Goal: Transaction & Acquisition: Purchase product/service

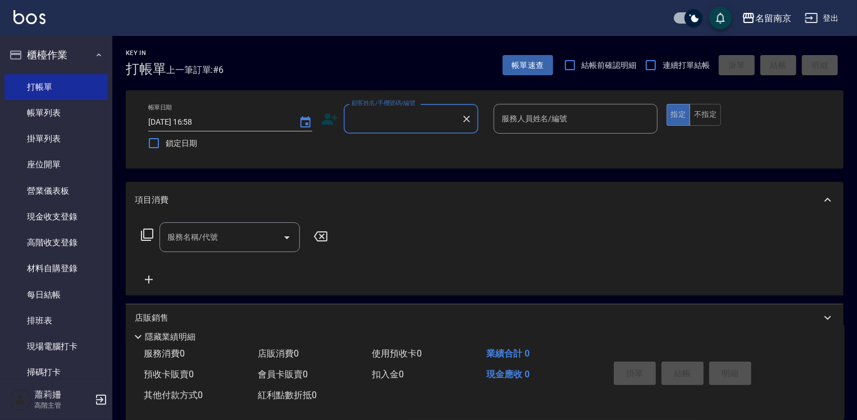
click at [377, 121] on input "顧客姓名/手機號碼/編號" at bounding box center [403, 119] width 108 height 20
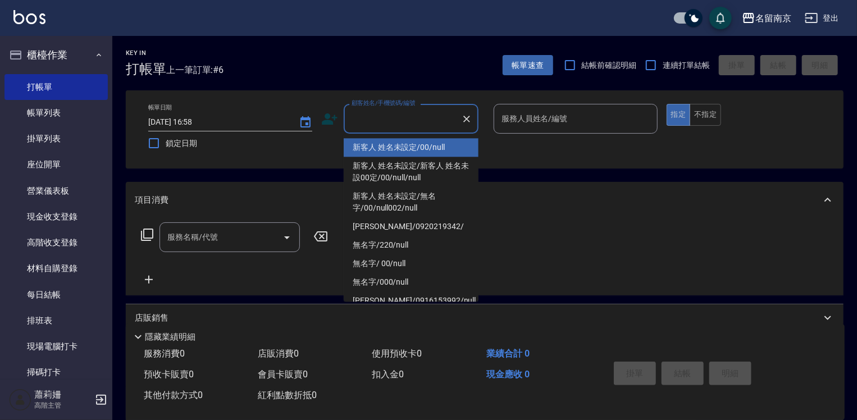
click at [379, 146] on li "新客人 姓名未設定/00/null" at bounding box center [411, 147] width 135 height 19
type input "新客人 姓名未設定/00/null"
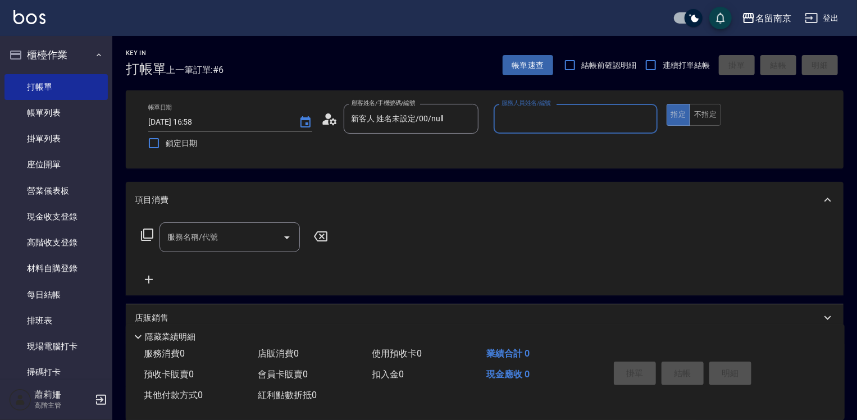
click at [521, 118] on input "服務人員姓名/編號" at bounding box center [576, 119] width 154 height 20
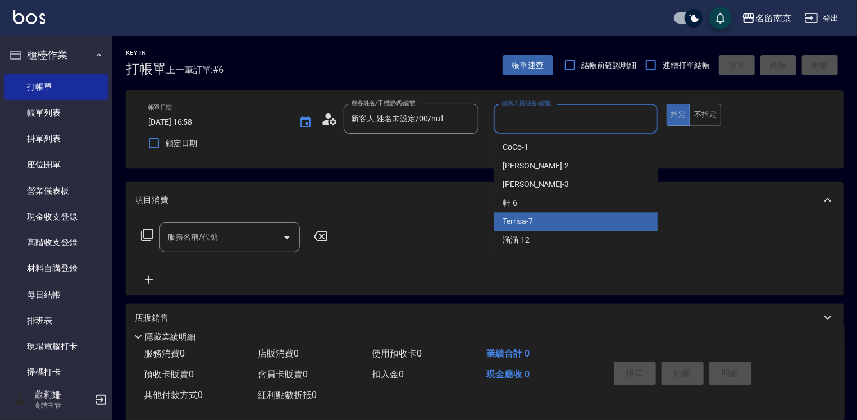
click at [519, 227] on span "Terrisa -7" at bounding box center [518, 222] width 30 height 12
type input "Terrisa-7"
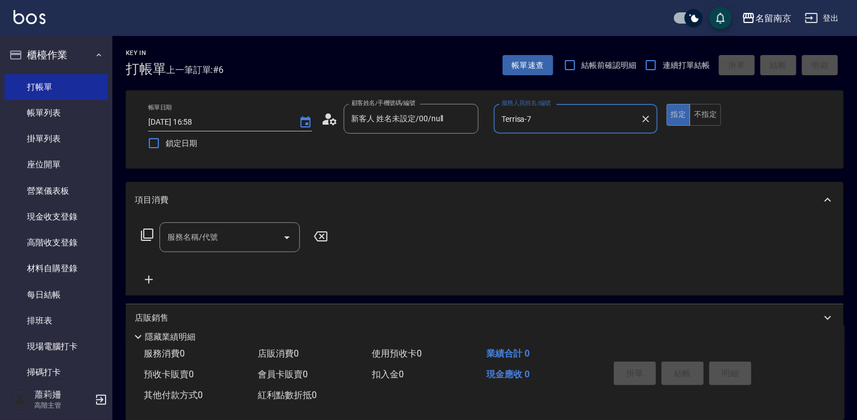
click at [200, 235] on input "服務名稱/代號" at bounding box center [221, 237] width 113 height 20
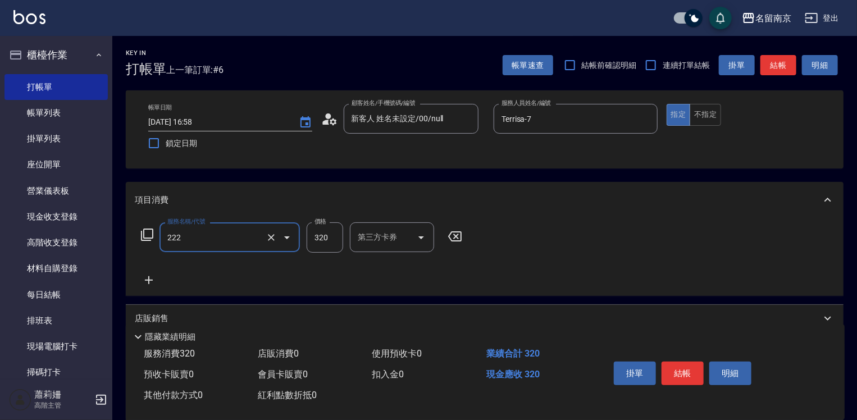
type input "洗髮卡使用320(222)"
type input "350"
type input "7"
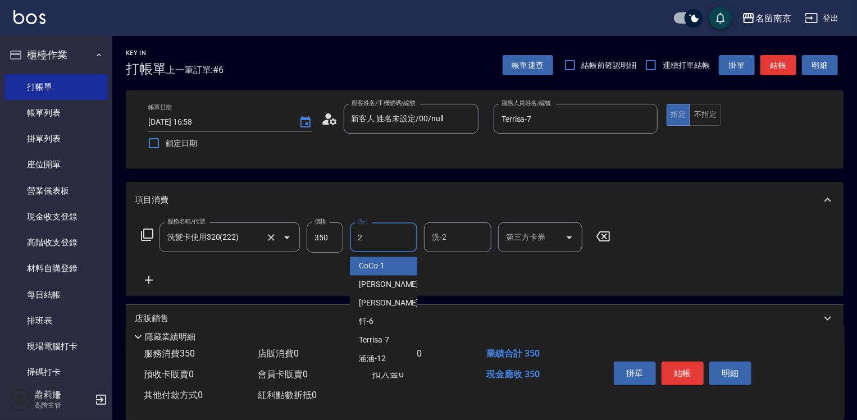
type input "[PERSON_NAME]-2"
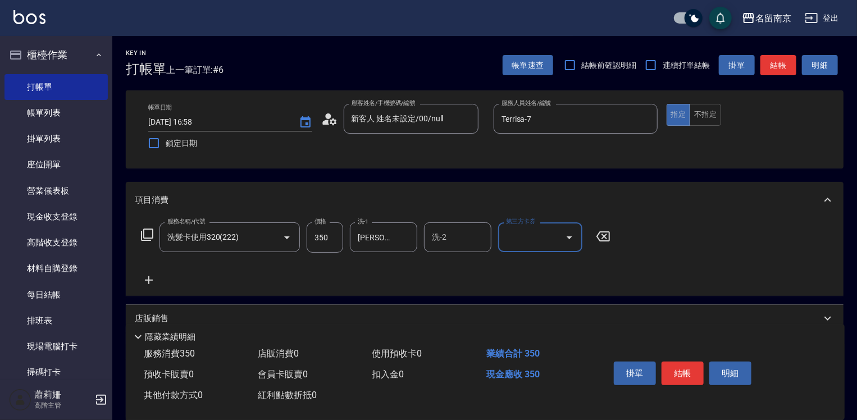
click at [573, 238] on icon "Open" at bounding box center [569, 237] width 13 height 13
click at [553, 262] on span "舊有卡券" at bounding box center [540, 266] width 84 height 19
type input "舊有卡券"
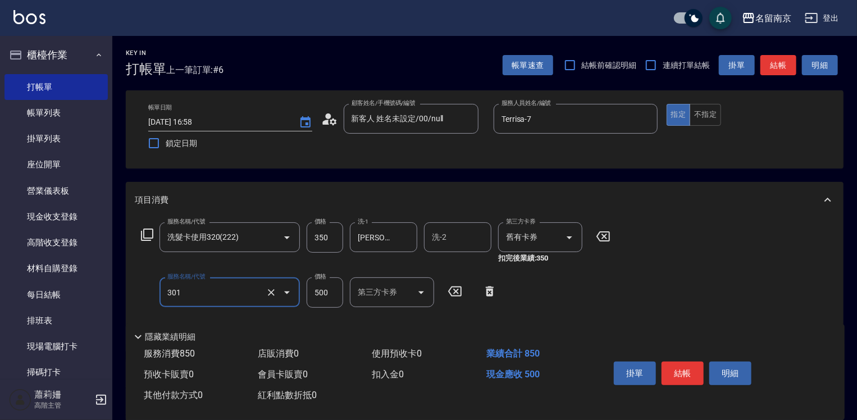
type input "剪髮(301)"
click at [330, 294] on input "65" at bounding box center [325, 292] width 37 height 30
type input "650"
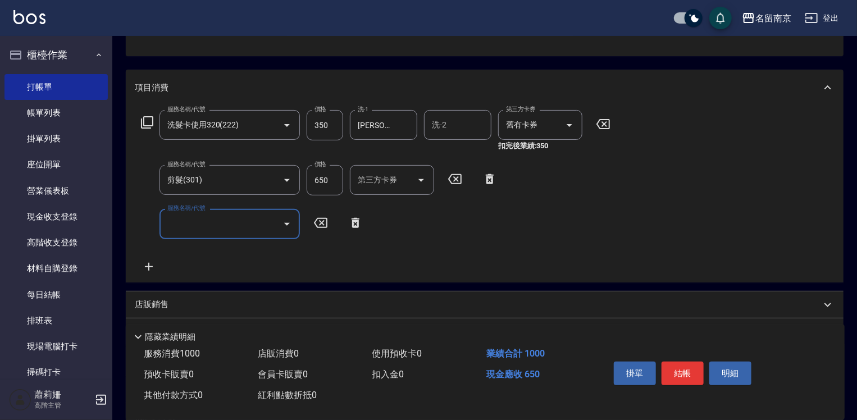
scroll to position [228, 0]
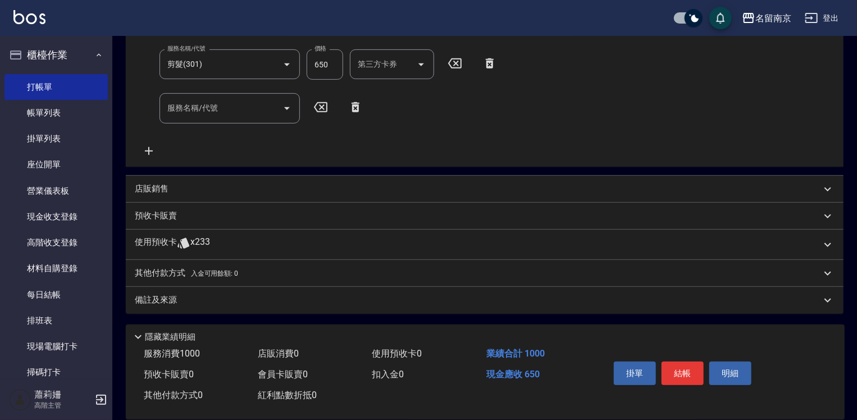
click at [194, 168] on div "項目消費 服務名稱/代號 洗髮卡使用320(222) 服務名稱/代號 價格 350 價格 洗-1 [PERSON_NAME]-2 洗-1 洗-2 洗-2 第三…" at bounding box center [485, 133] width 718 height 359
click at [197, 185] on div "店販銷售" at bounding box center [478, 189] width 686 height 12
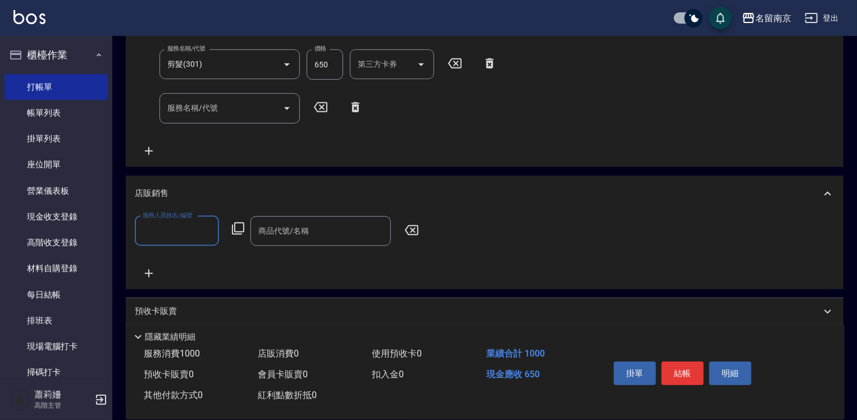
scroll to position [0, 0]
click at [153, 234] on input "服務人員姓名/編號" at bounding box center [177, 231] width 74 height 20
type input "Terrisa-7"
click at [244, 224] on icon at bounding box center [237, 228] width 13 height 13
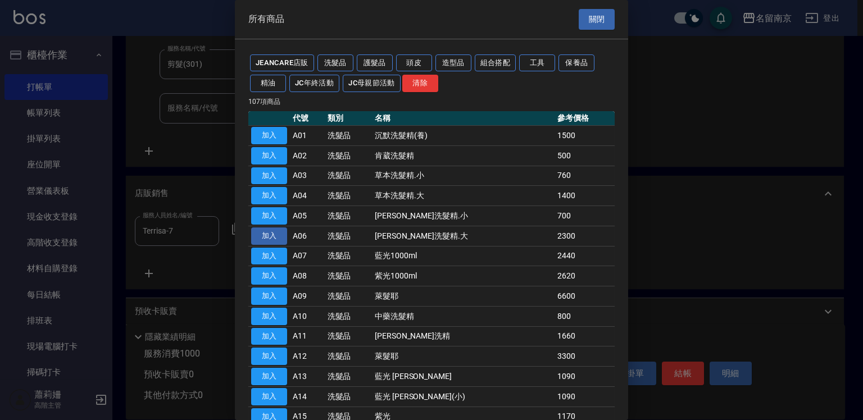
click at [263, 231] on button "加入" at bounding box center [269, 235] width 36 height 17
type input "[PERSON_NAME]洗髮精.大"
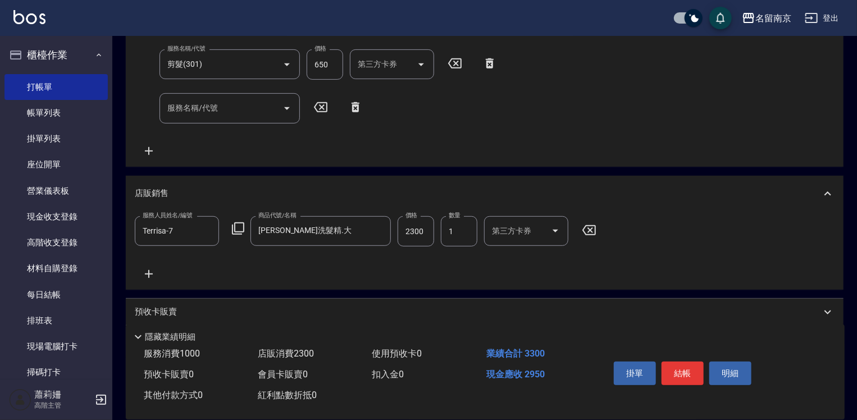
scroll to position [172, 0]
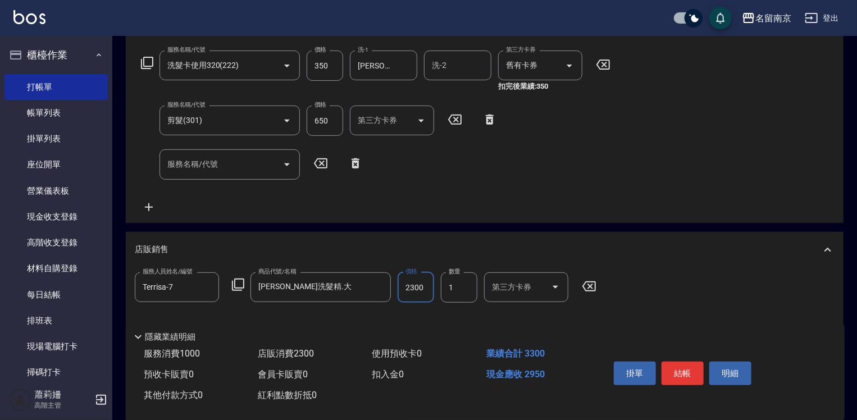
click at [414, 289] on input "2300" at bounding box center [416, 287] width 37 height 30
click at [672, 367] on button "結帳" at bounding box center [683, 374] width 42 height 24
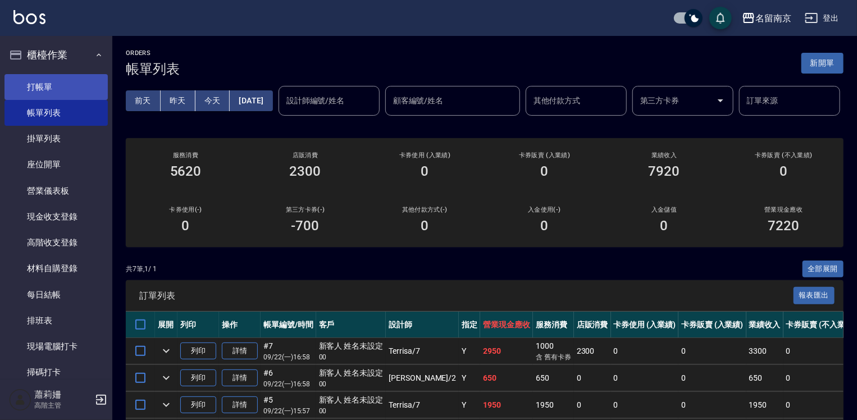
click at [35, 88] on link "打帳單" at bounding box center [55, 87] width 103 height 26
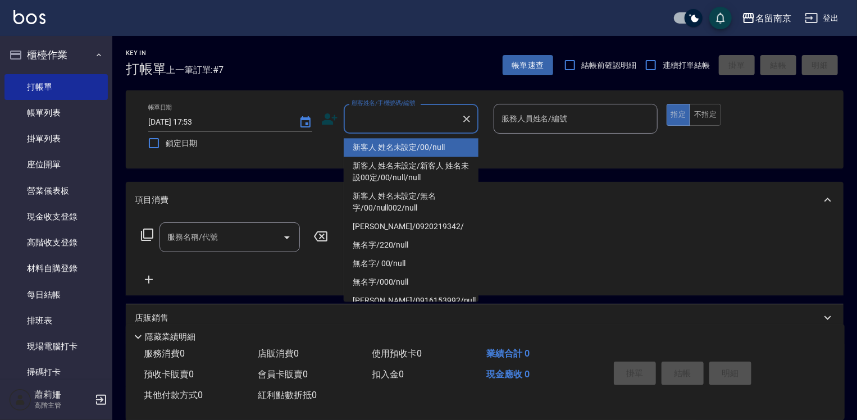
click at [416, 120] on input "顧客姓名/手機號碼/編號" at bounding box center [403, 119] width 108 height 20
type input "新客人 姓名未設定/00/null"
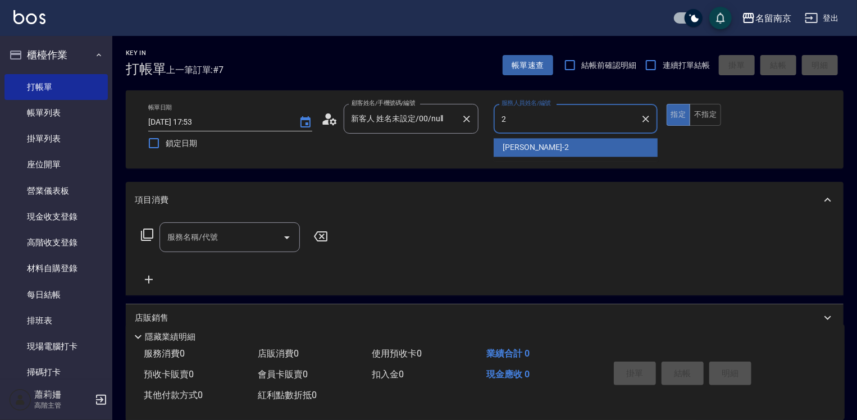
type input "[PERSON_NAME]-2"
type button "true"
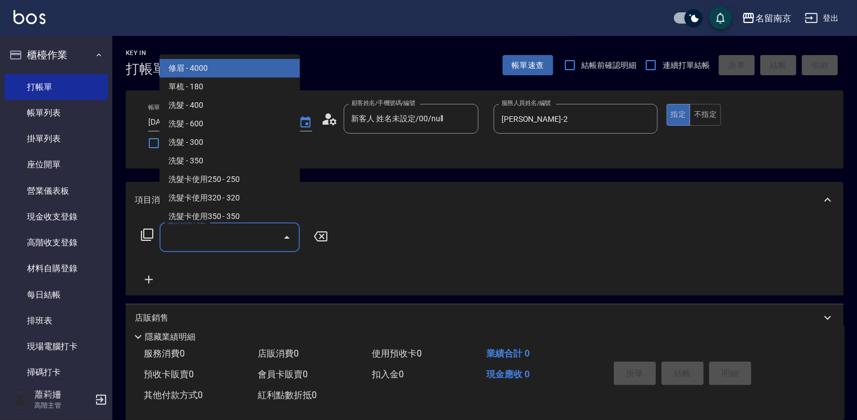
click at [226, 243] on input "服務名稱/代號" at bounding box center [221, 237] width 113 height 20
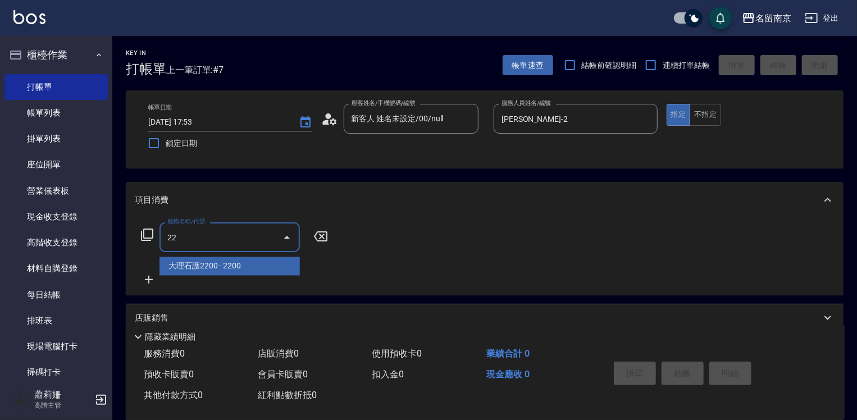
click at [165, 238] on input "22" at bounding box center [221, 237] width 113 height 20
type input "2"
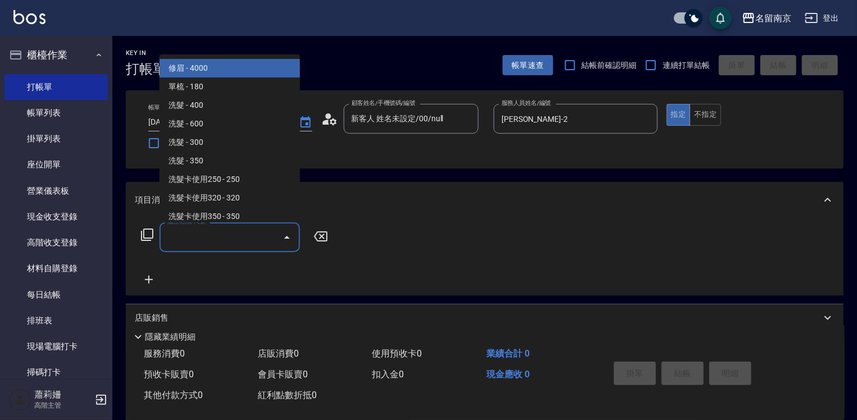
click at [151, 234] on icon at bounding box center [146, 234] width 13 height 13
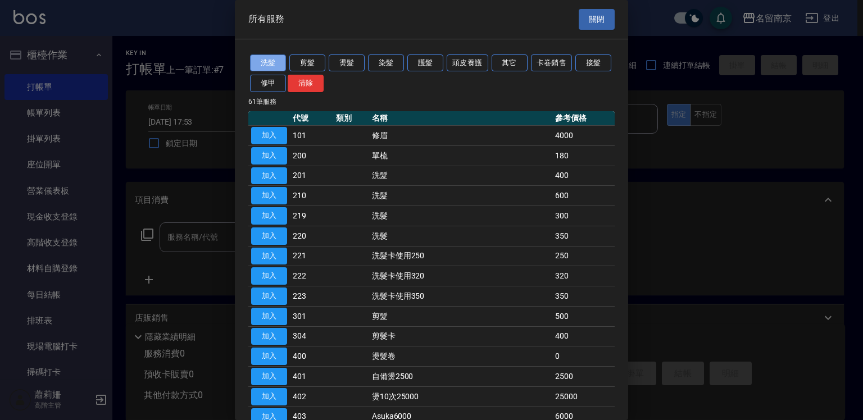
click at [266, 59] on button "洗髮" at bounding box center [268, 62] width 36 height 17
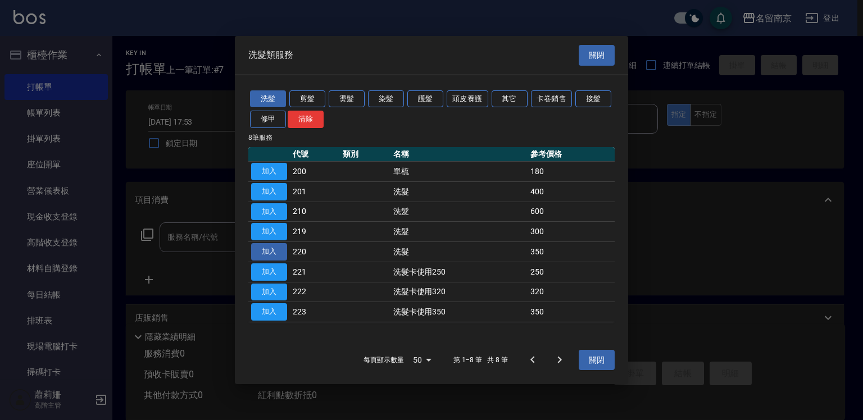
click at [279, 247] on button "加入" at bounding box center [269, 251] width 36 height 17
type input "洗髮(220)"
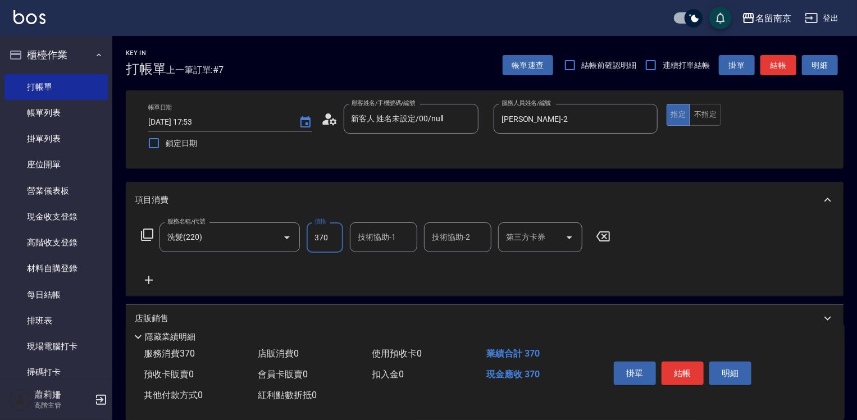
type input "370"
type input "[PERSON_NAME]-2"
click at [682, 373] on button "結帳" at bounding box center [683, 374] width 42 height 24
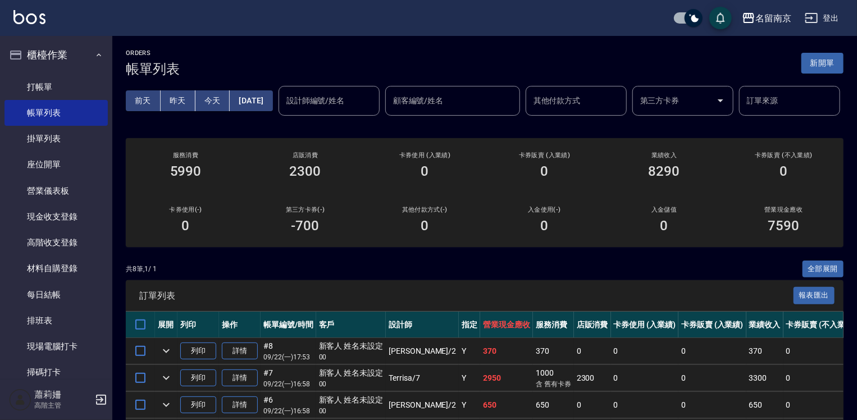
scroll to position [168, 0]
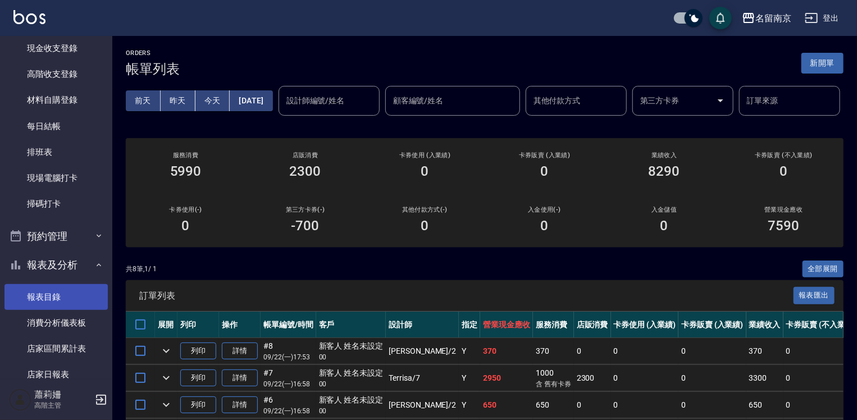
click at [54, 291] on link "報表目錄" at bounding box center [55, 297] width 103 height 26
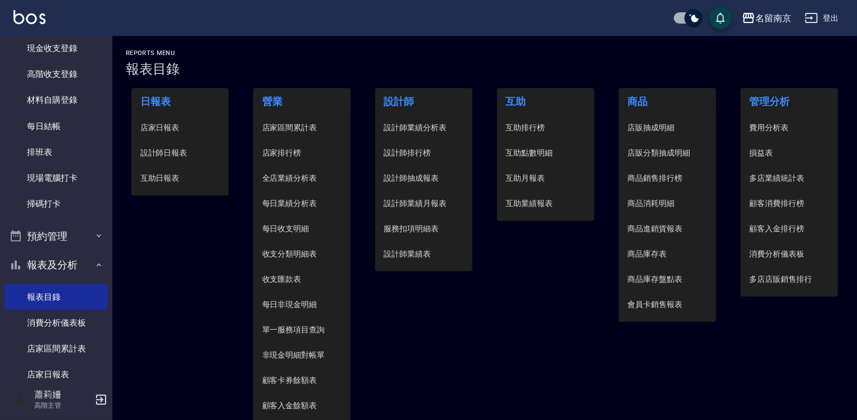
click at [170, 154] on span "設計師日報表" at bounding box center [180, 153] width 80 height 12
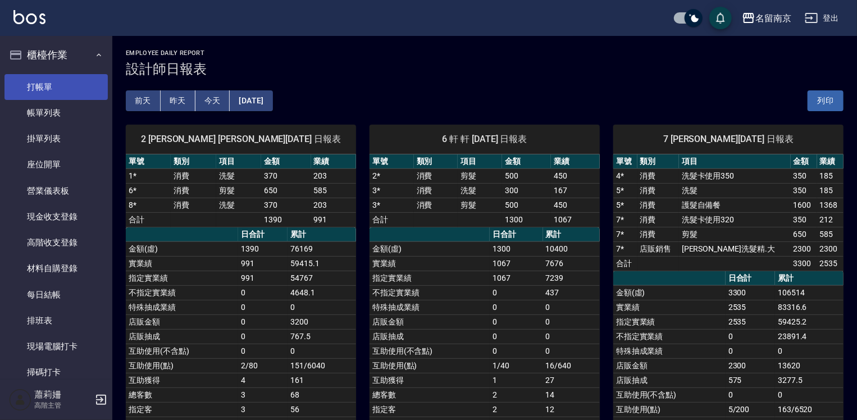
click at [58, 80] on link "打帳單" at bounding box center [55, 87] width 103 height 26
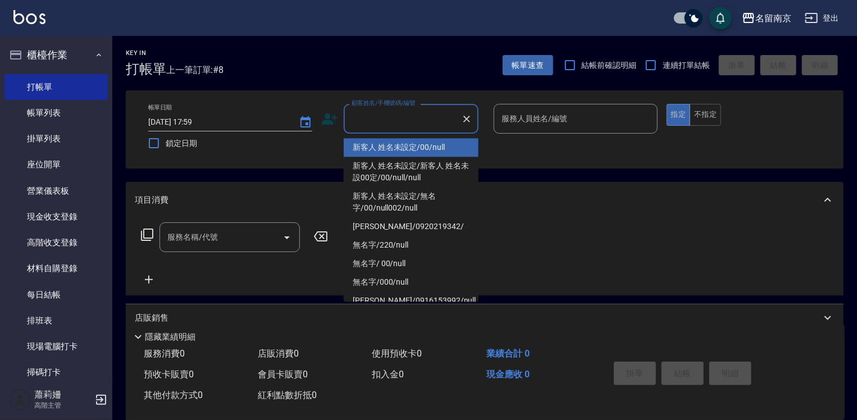
click at [403, 118] on input "顧客姓名/手機號碼/編號" at bounding box center [403, 119] width 108 height 20
type input "新客人 姓名未設定/00/null"
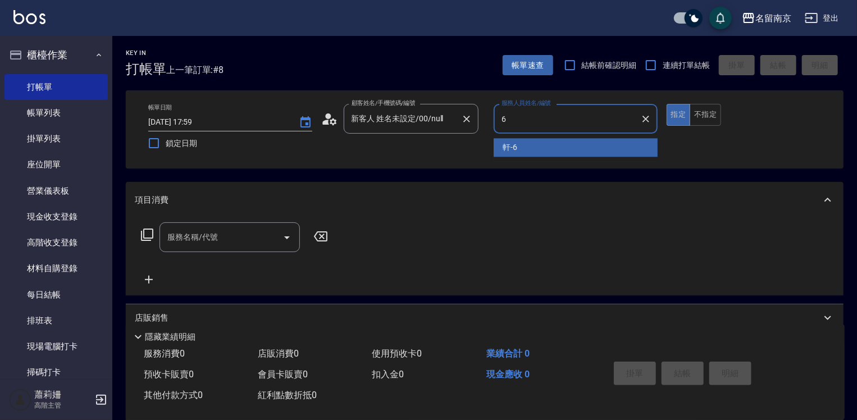
type input "軒-6"
type button "true"
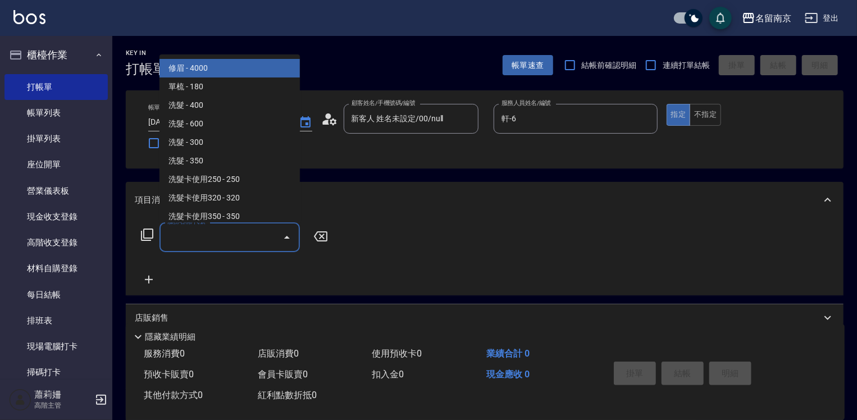
click at [234, 241] on input "服務名稱/代號" at bounding box center [221, 237] width 113 height 20
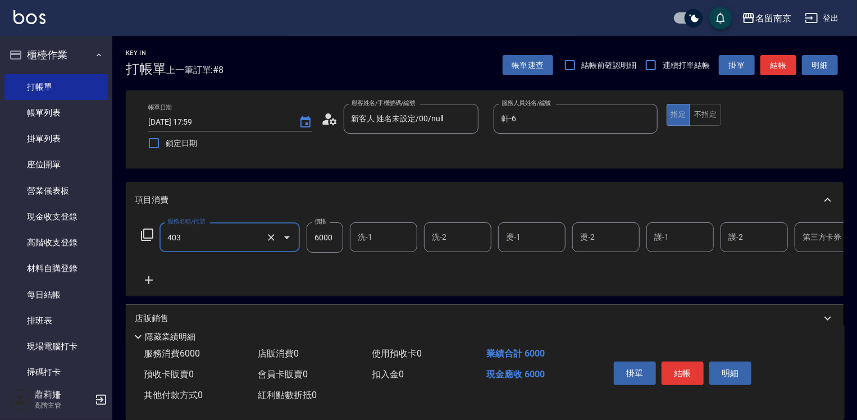
type input "Asuka6000(403)"
click at [274, 238] on icon "Clear" at bounding box center [271, 237] width 11 height 11
click at [267, 238] on icon "Clear" at bounding box center [271, 237] width 11 height 11
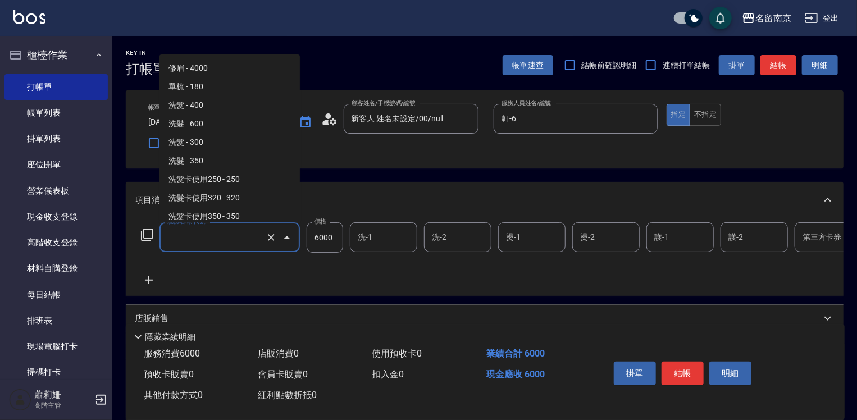
click at [175, 236] on input "服務名稱/代號" at bounding box center [214, 237] width 99 height 20
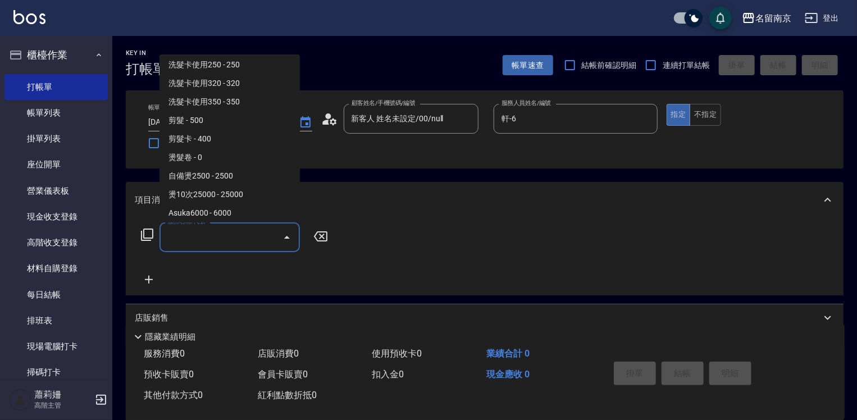
scroll to position [4, 0]
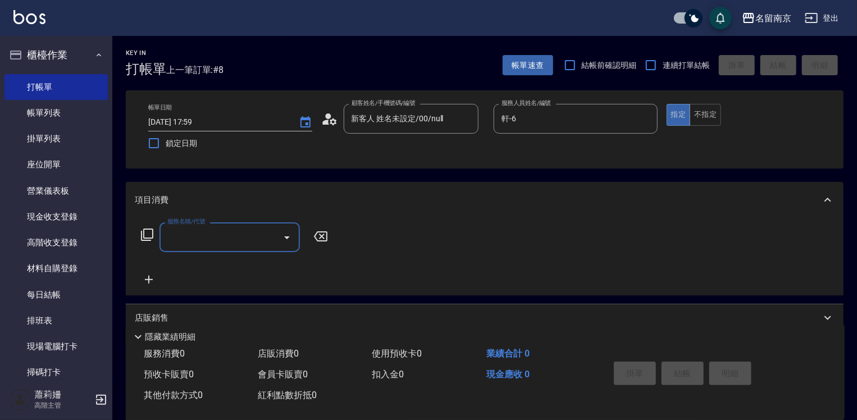
click at [169, 236] on input "服務名稱/代號" at bounding box center [221, 237] width 113 height 20
type input "自備燙2500(401)"
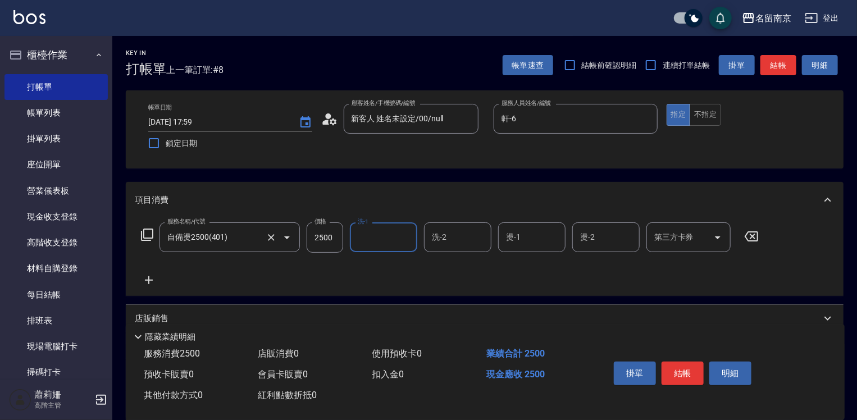
type input "1"
type input "軒-6"
click at [672, 368] on button "結帳" at bounding box center [683, 374] width 42 height 24
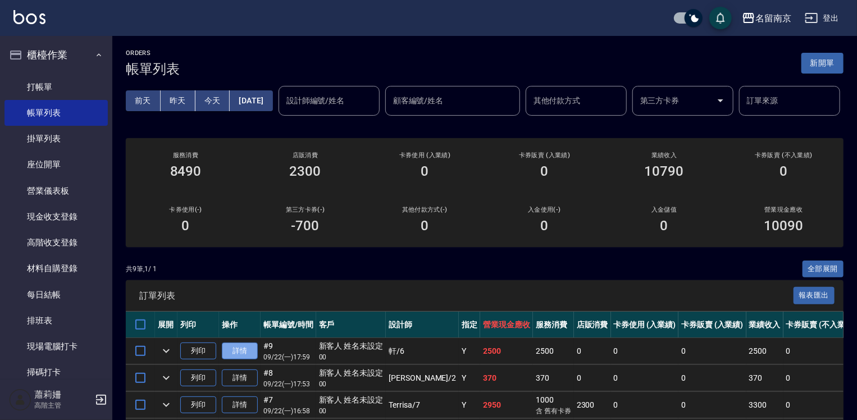
click at [226, 360] on link "詳情" at bounding box center [240, 351] width 36 height 17
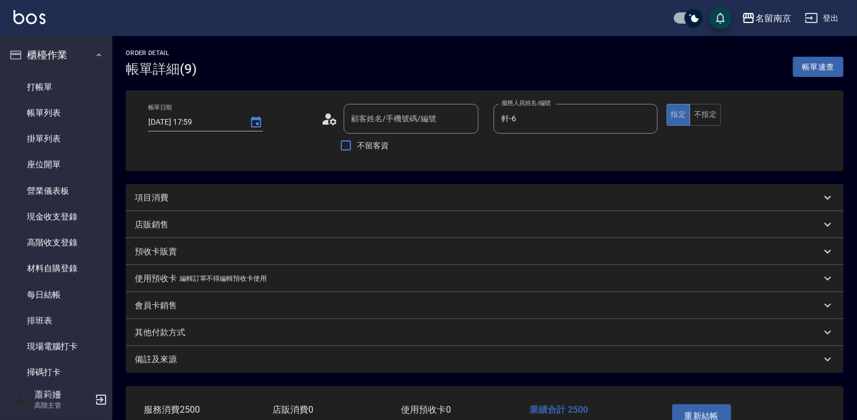
type input "軒-6"
type input "新客人 姓名未設定/00/null"
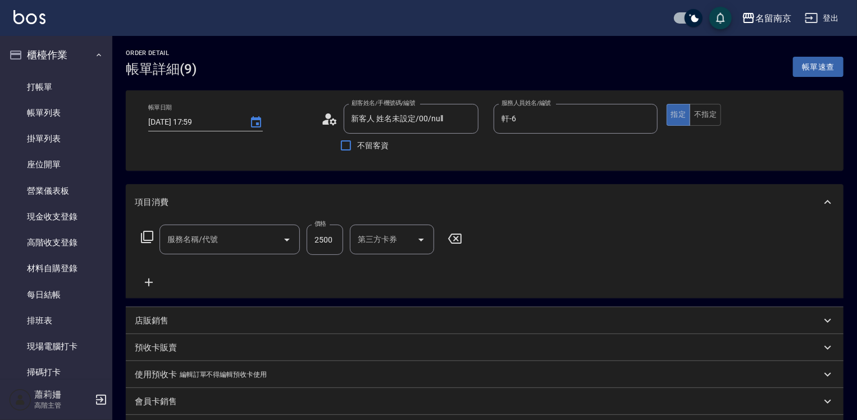
type input "自備燙2500(401)"
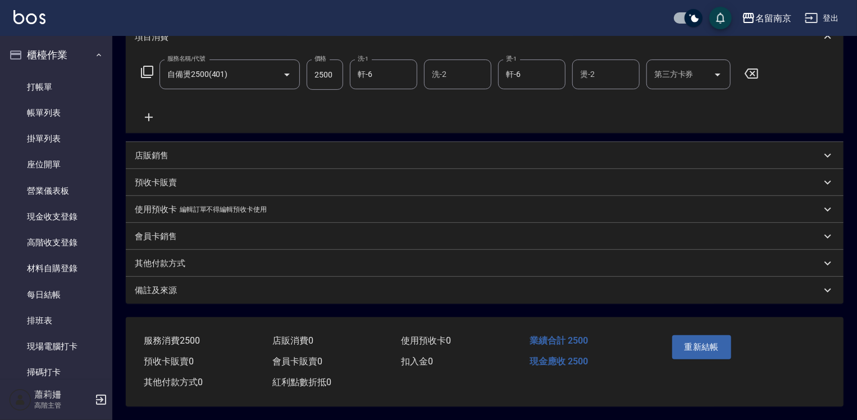
scroll to position [168, 0]
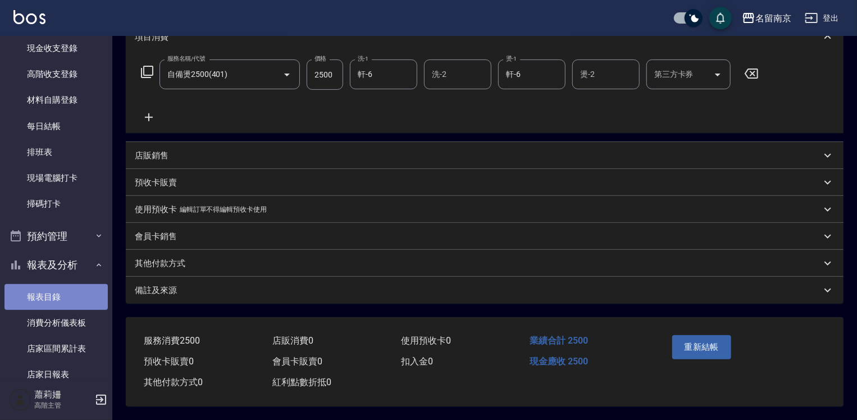
click at [56, 299] on link "報表目錄" at bounding box center [55, 297] width 103 height 26
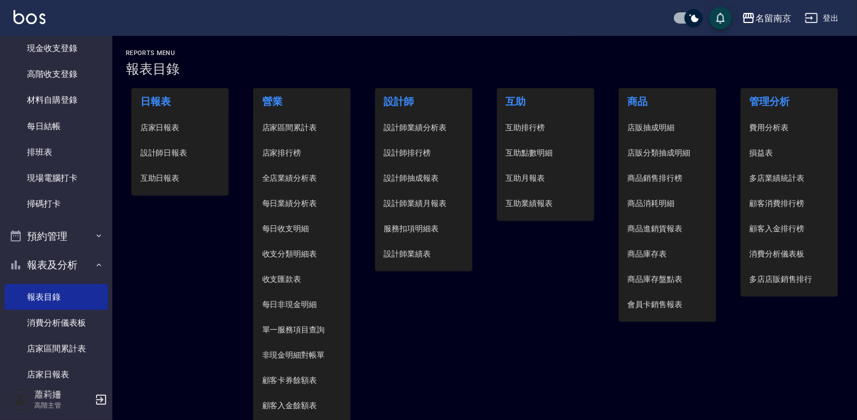
click at [184, 142] on li "設計師日報表" at bounding box center [180, 152] width 98 height 25
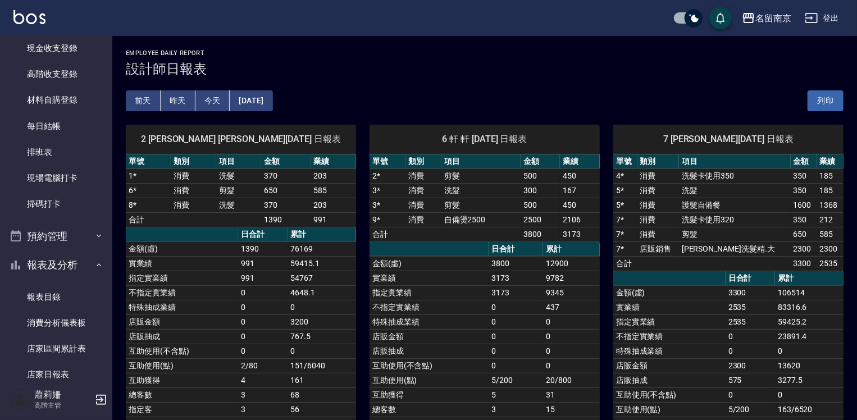
click at [181, 149] on div "2 [PERSON_NAME] [PERSON_NAME][DATE] 日報表" at bounding box center [241, 139] width 230 height 29
click at [54, 297] on link "報表目錄" at bounding box center [55, 297] width 103 height 26
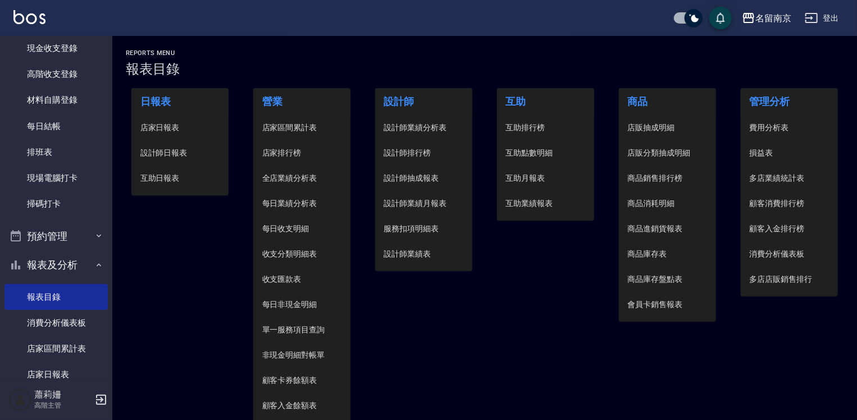
click at [166, 124] on span "店家日報表" at bounding box center [180, 128] width 80 height 12
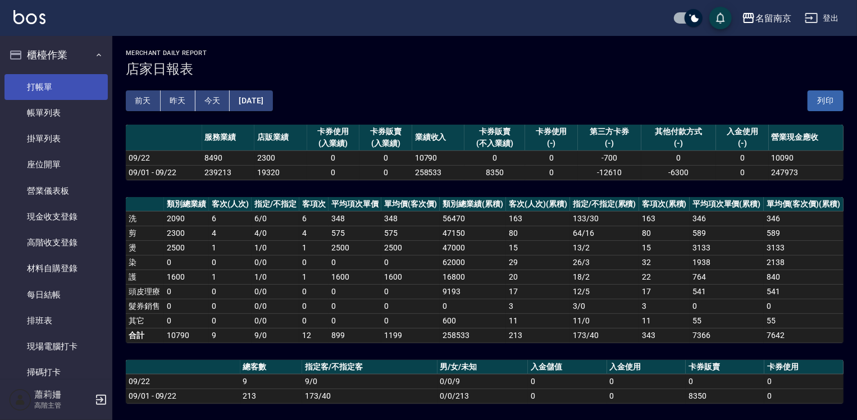
click at [58, 80] on link "打帳單" at bounding box center [55, 87] width 103 height 26
